Goal: Browse casually: Explore the website without a specific task or goal

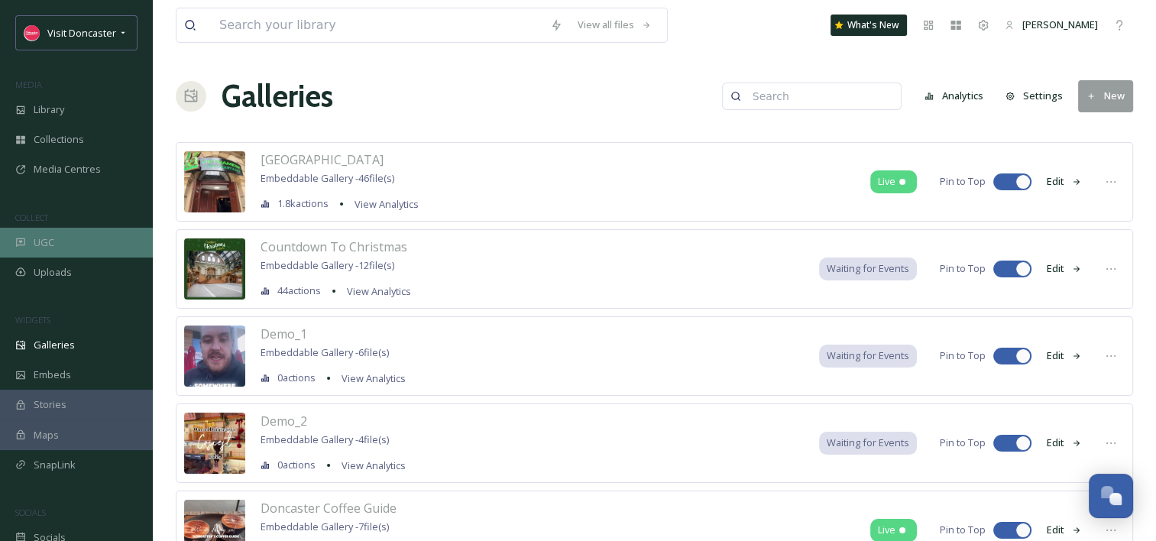
click at [59, 247] on div "UGC" at bounding box center [76, 243] width 153 height 30
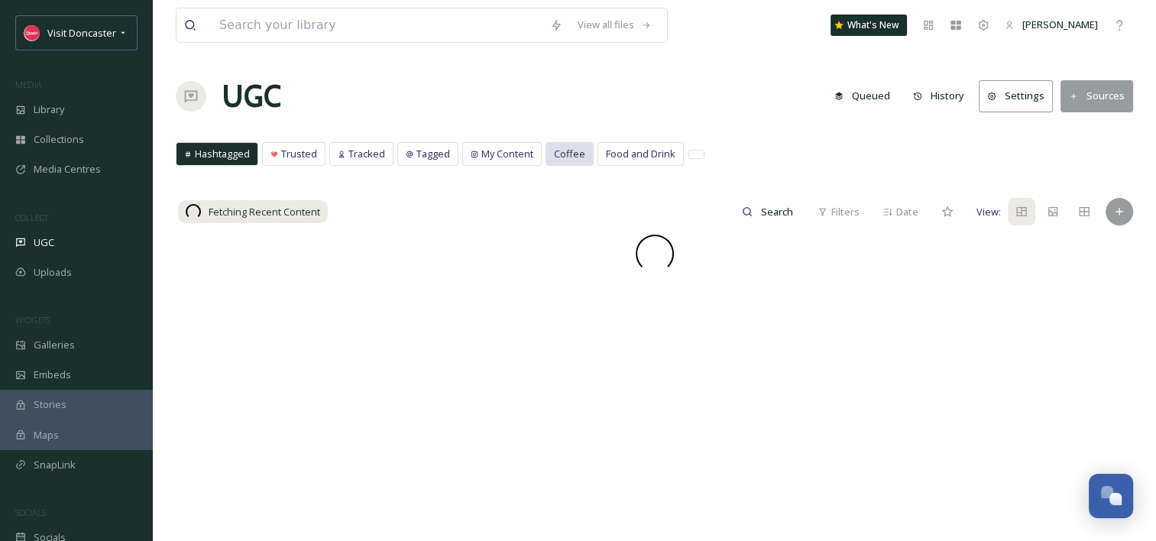
click at [580, 150] on div "Coffee" at bounding box center [569, 154] width 47 height 22
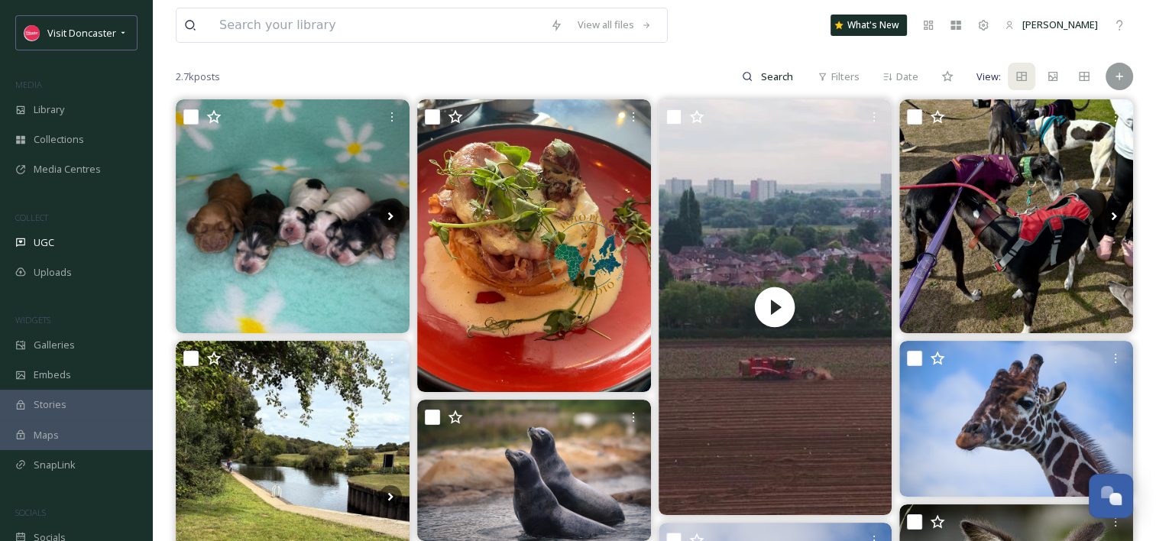
scroll to position [78, 0]
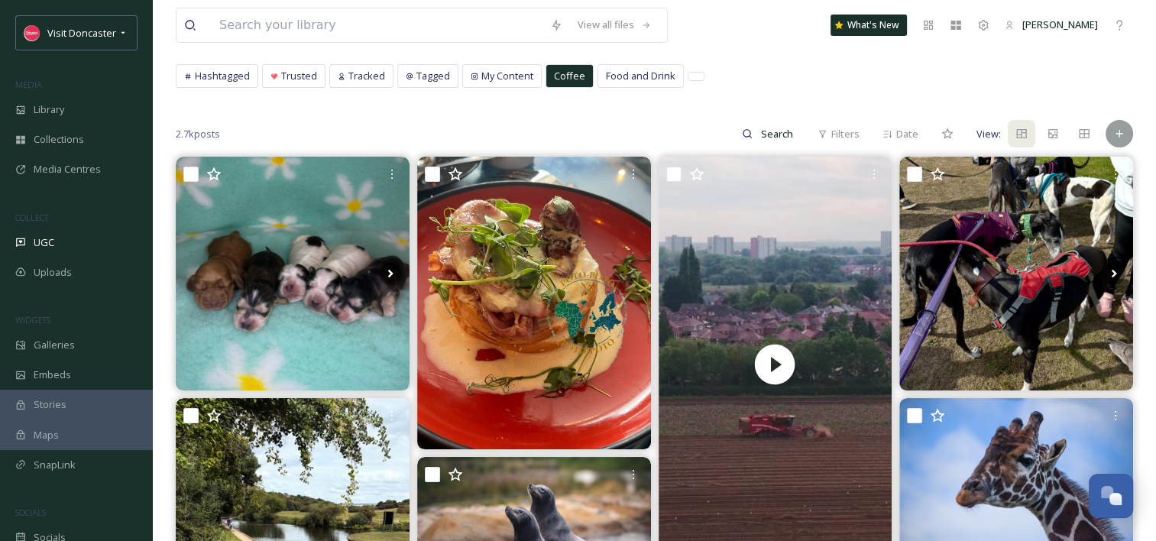
click at [571, 73] on span "Coffee" at bounding box center [569, 76] width 31 height 15
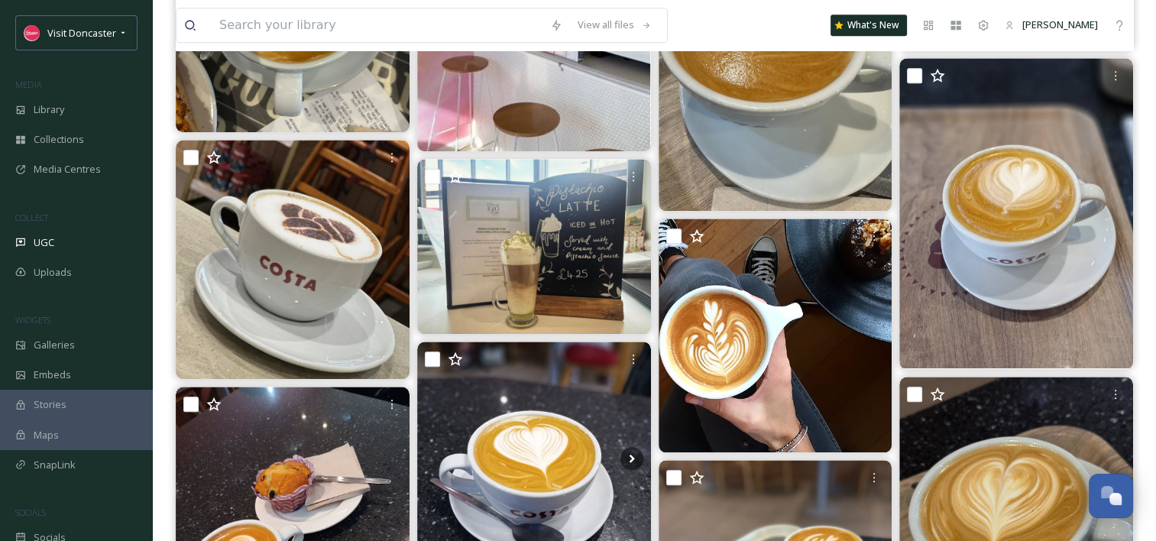
scroll to position [0, 0]
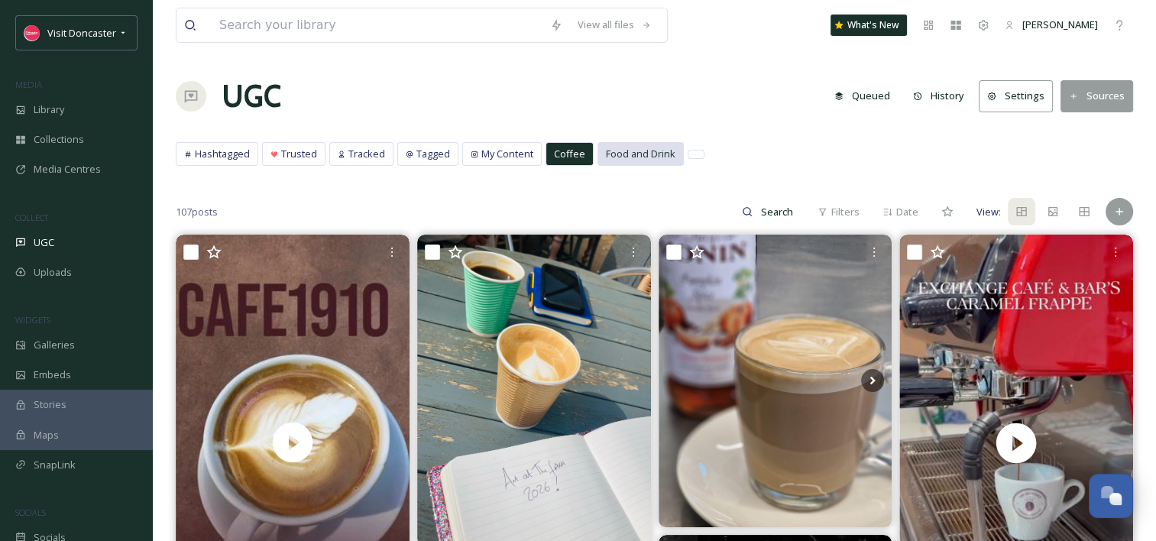
click at [627, 158] on span "Food and Drink" at bounding box center [641, 154] width 70 height 15
